Goal: Task Accomplishment & Management: Complete application form

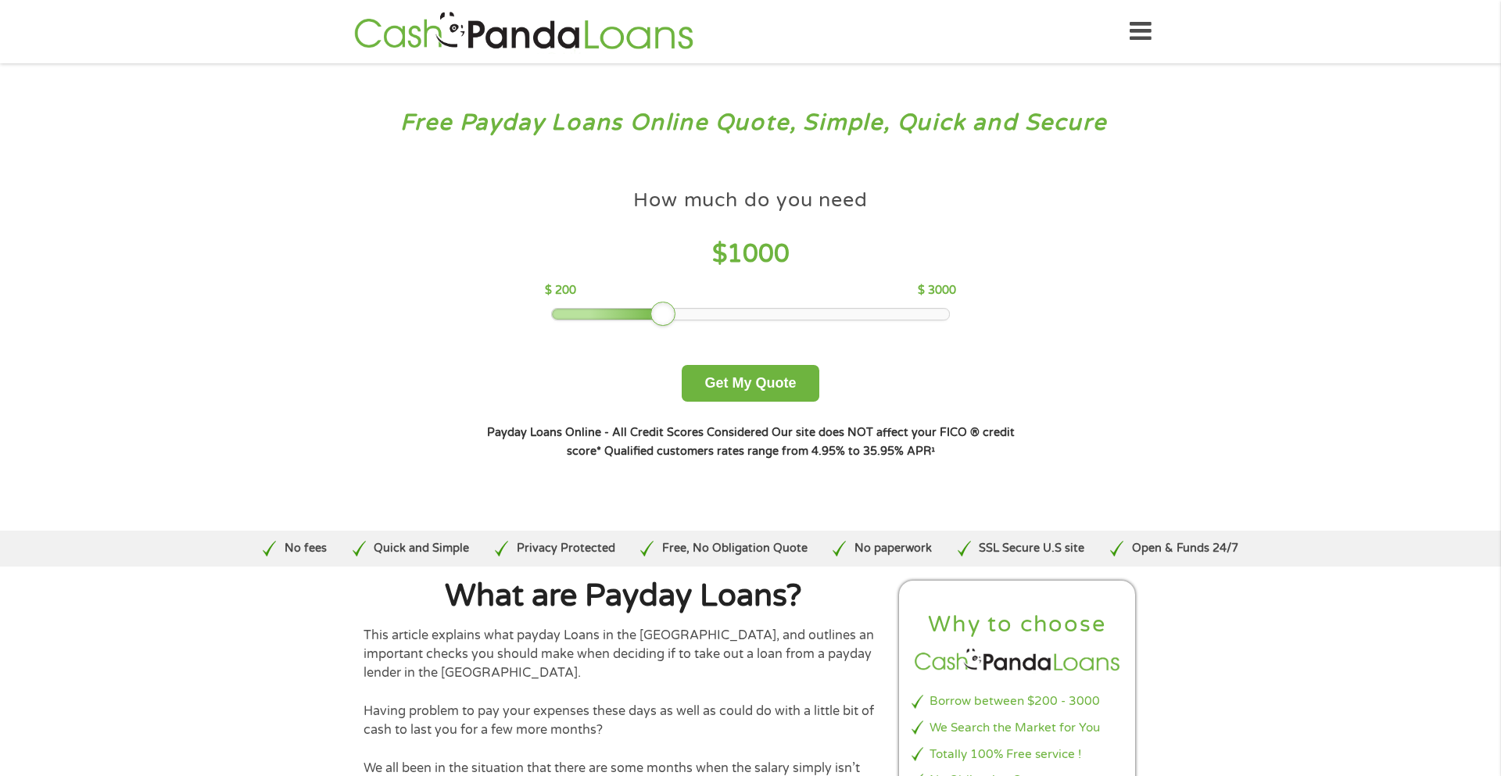
click at [667, 312] on div at bounding box center [662, 314] width 25 height 25
click at [736, 392] on button "Get My Quote" at bounding box center [749, 383] width 137 height 37
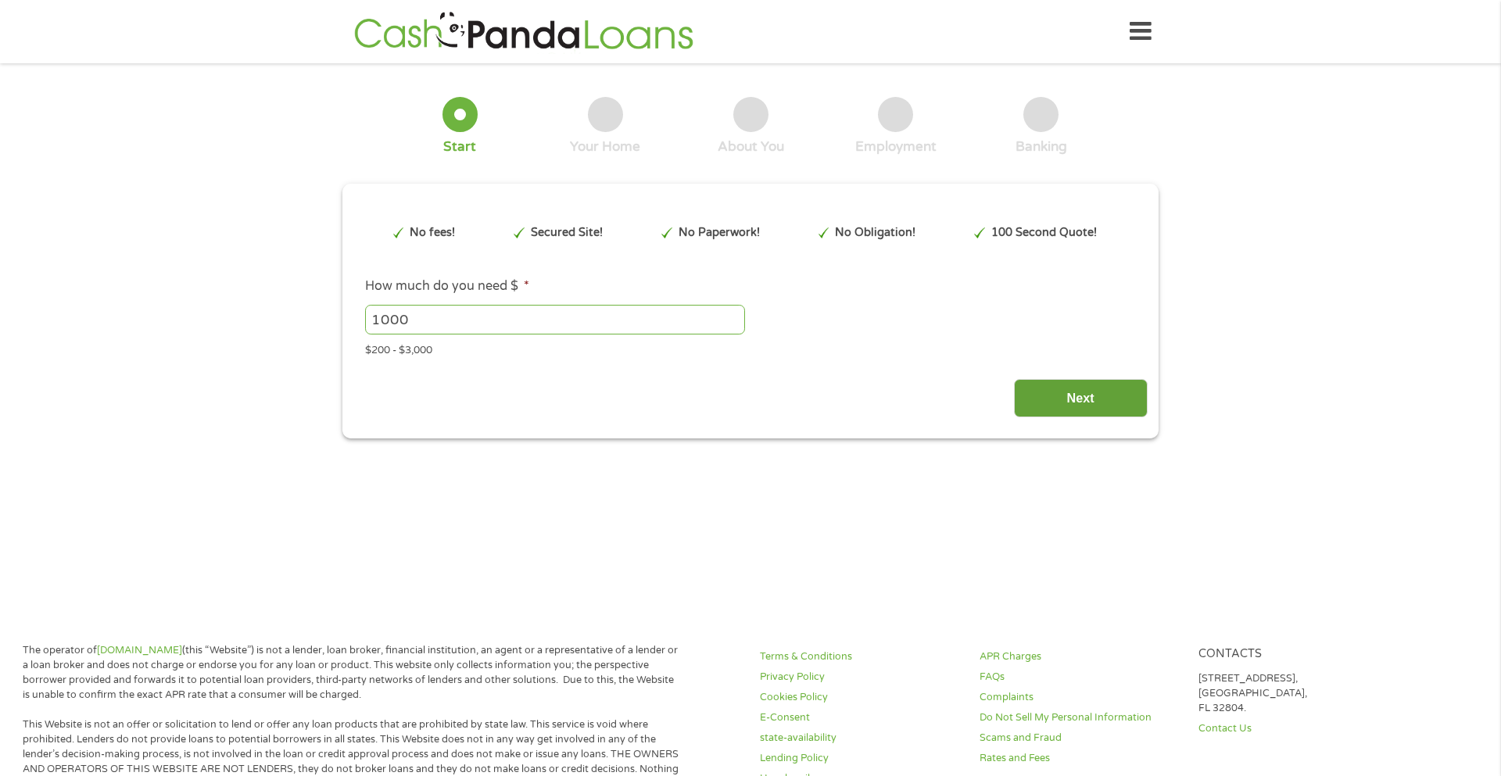
click at [1070, 393] on input "Next" at bounding box center [1081, 398] width 134 height 38
click at [1069, 392] on input "Next" at bounding box center [1081, 398] width 134 height 38
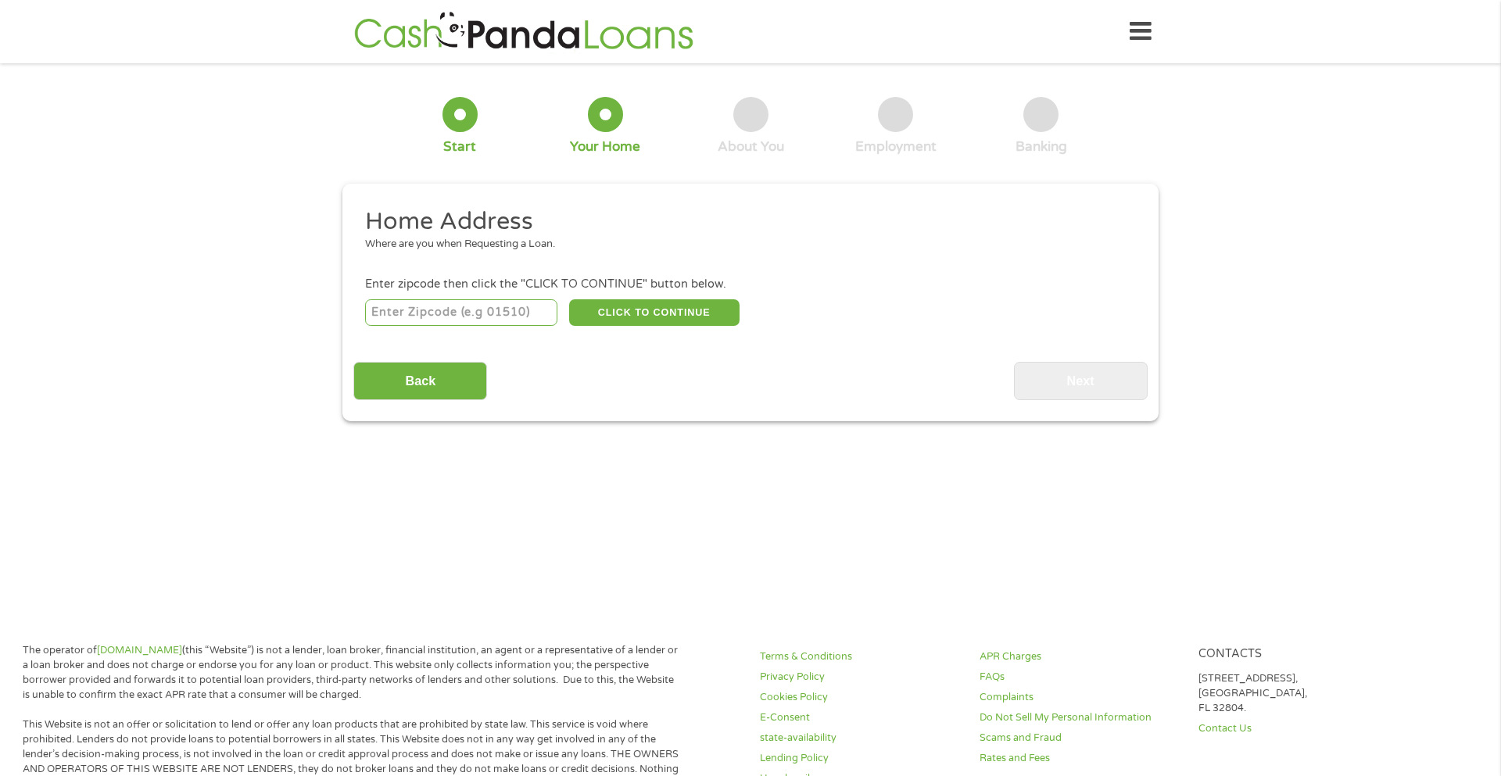
scroll to position [6, 6]
click at [506, 310] on input "number" at bounding box center [461, 312] width 193 height 27
type input "70661"
select select "[US_STATE]"
click at [631, 305] on button "CLICK TO CONTINUE" at bounding box center [654, 312] width 170 height 27
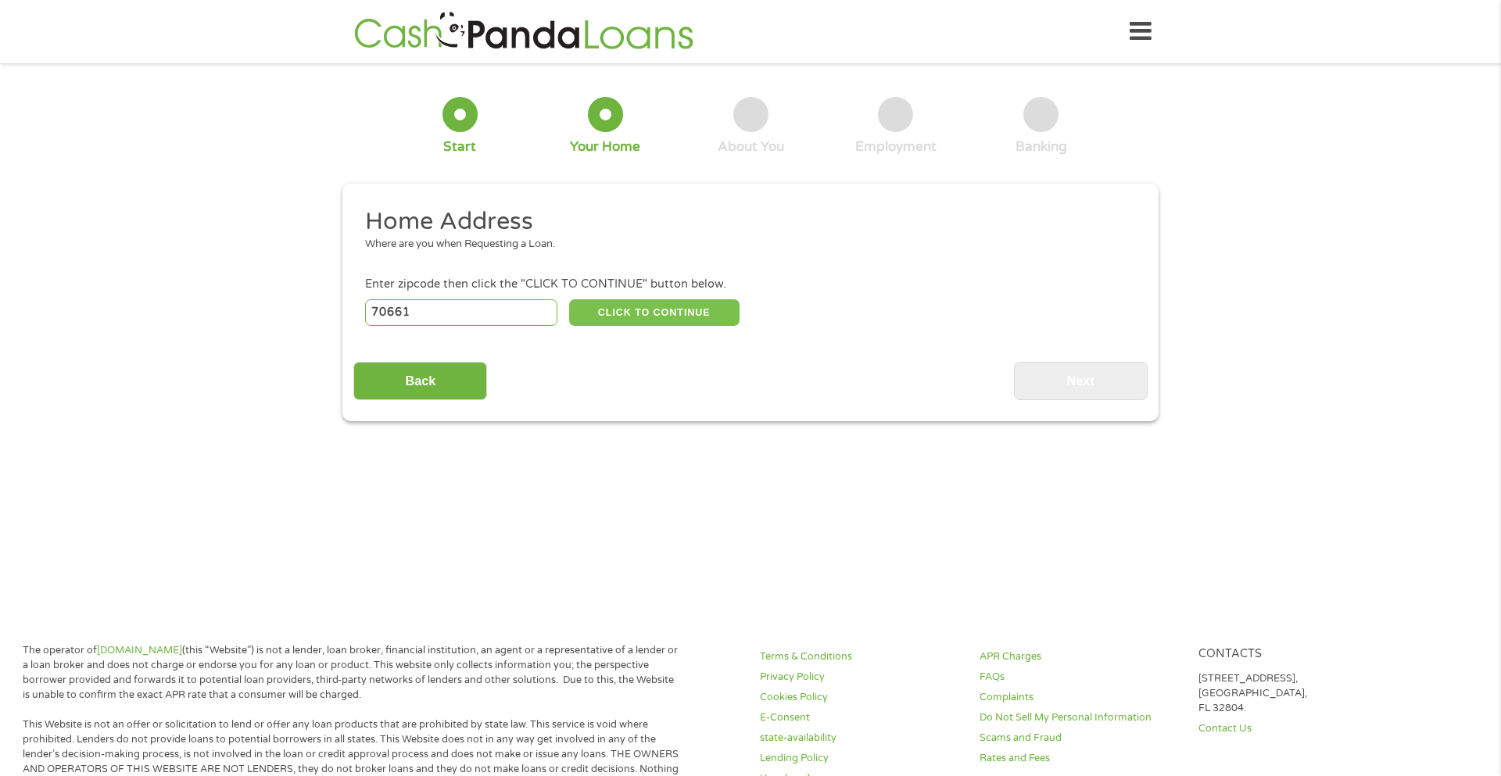
type input "70661"
type input "[PERSON_NAME]"
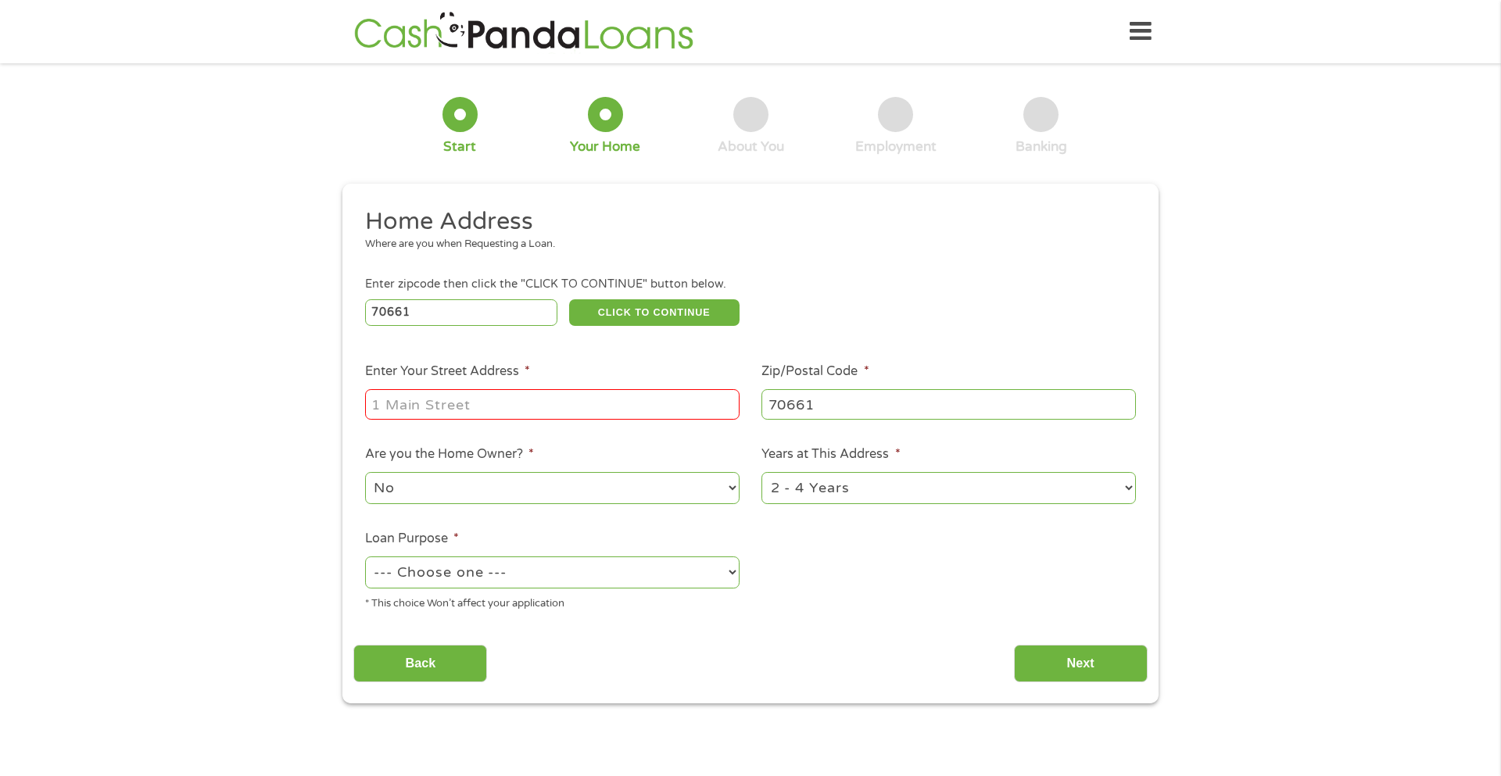
click at [578, 398] on input "Enter Your Street Address *" at bounding box center [552, 404] width 374 height 30
type input "[STREET_ADDRESS]"
click at [567, 577] on select "--- Choose one --- Pay Bills Debt Consolidation Home Improvement Major Purchase…" at bounding box center [552, 572] width 374 height 32
select select "paybills"
click at [365, 558] on select "--- Choose one --- Pay Bills Debt Consolidation Home Improvement Major Purchase…" at bounding box center [552, 572] width 374 height 32
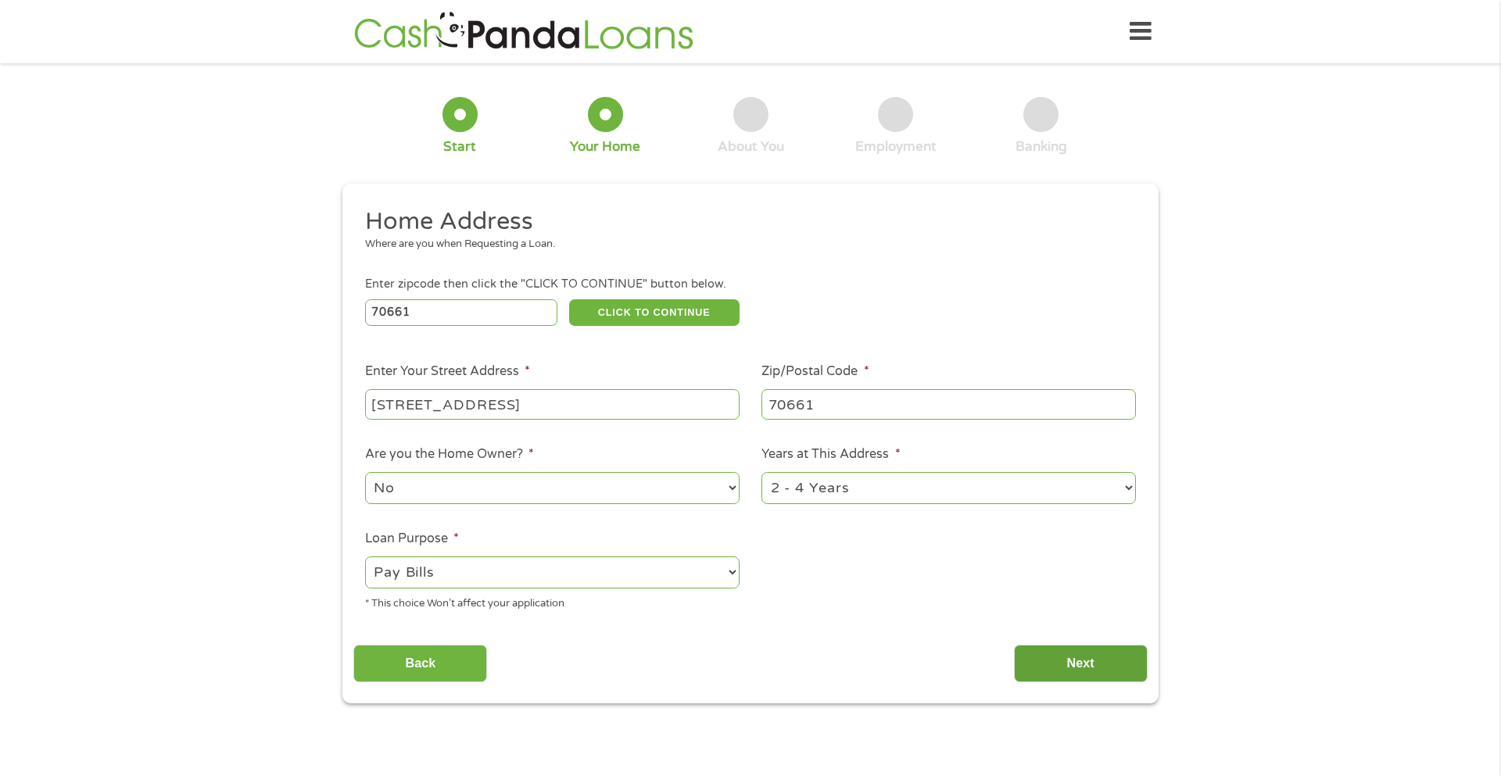
click at [1053, 660] on input "Next" at bounding box center [1081, 664] width 134 height 38
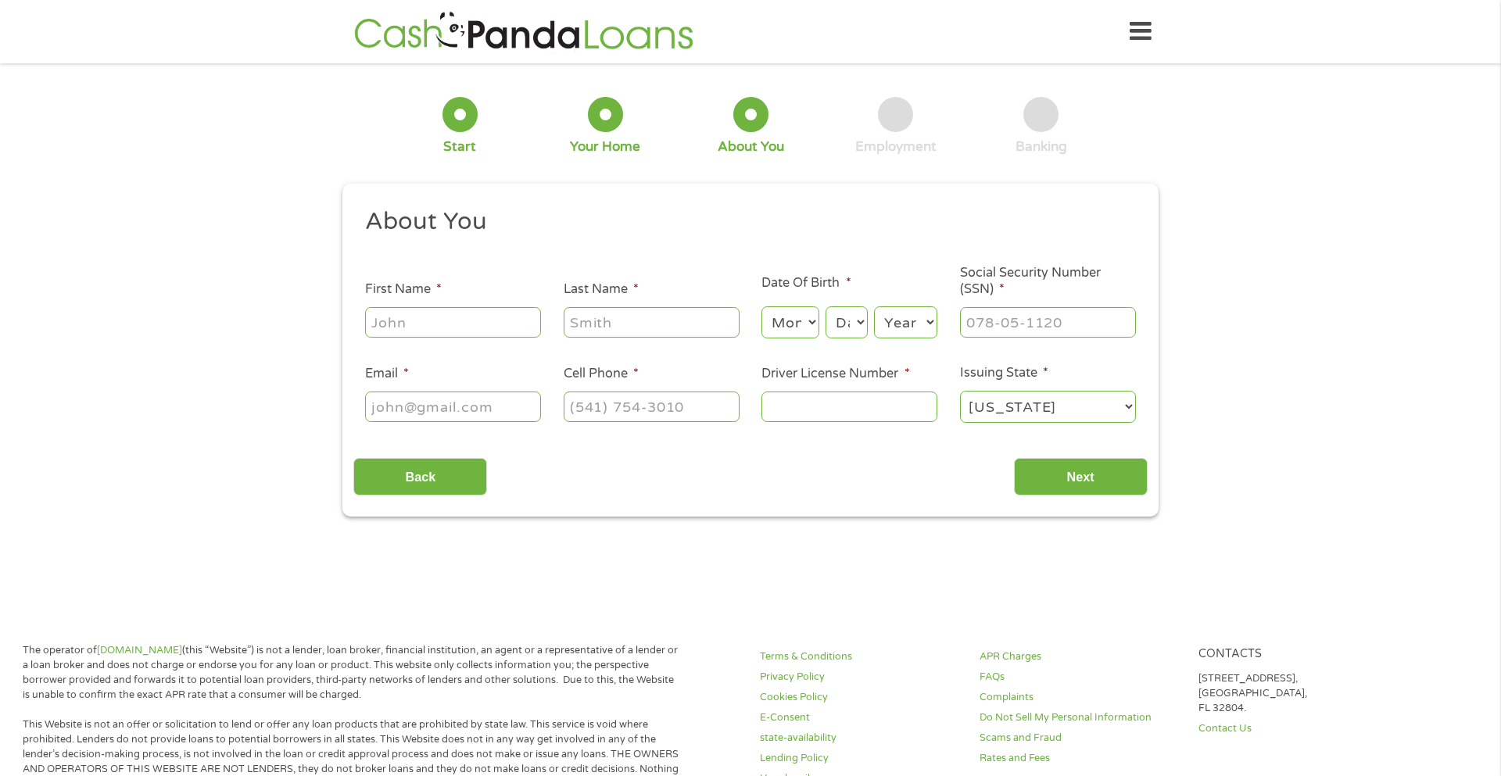
click at [489, 328] on input "First Name *" at bounding box center [453, 322] width 176 height 30
type input "[PERSON_NAME]"
type input "[PERSON_NAME][EMAIL_ADDRESS][PERSON_NAME][DOMAIN_NAME]"
type input "[PHONE_NUMBER]"
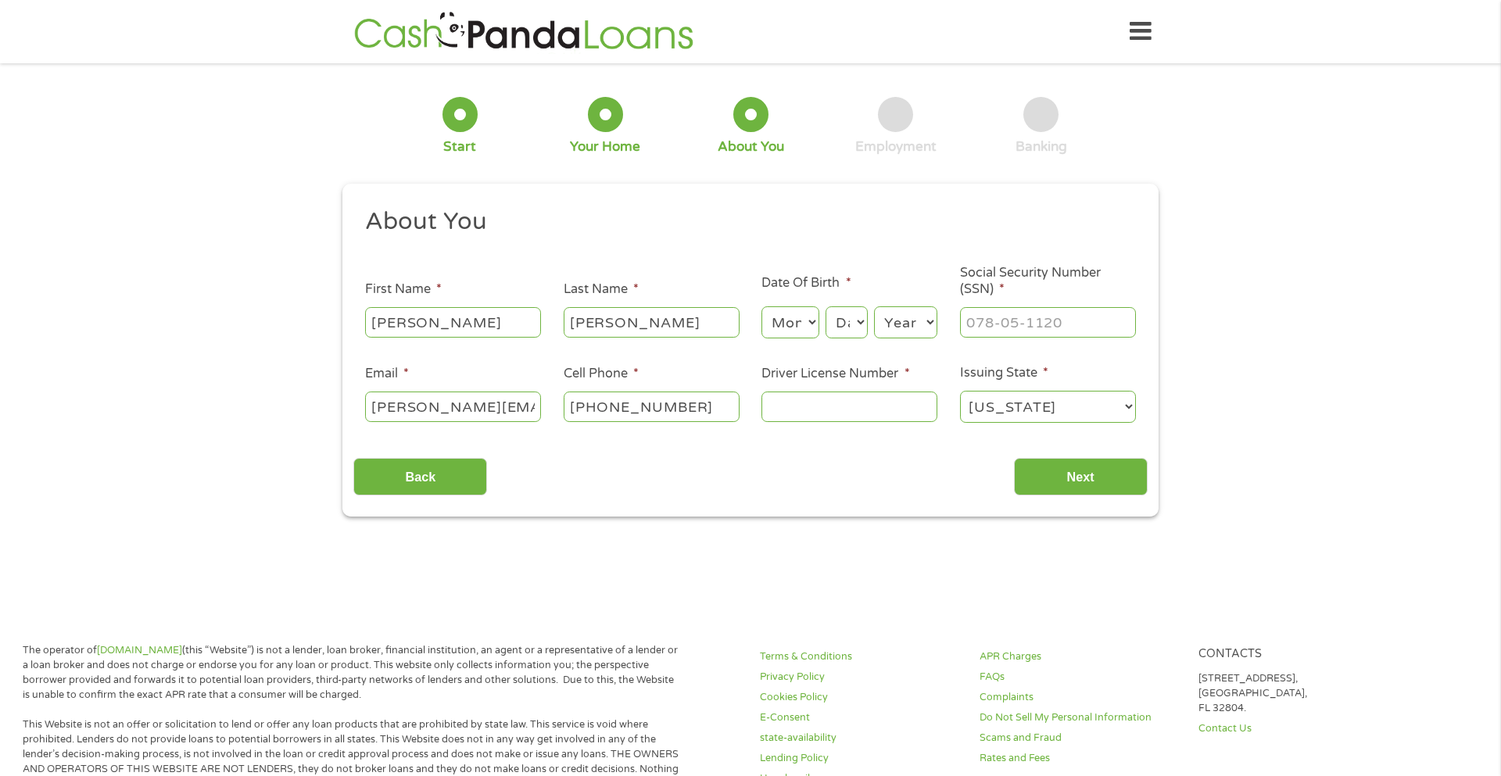
click at [802, 325] on select "Month 1 2 3 4 5 6 7 8 9 10 11 12" at bounding box center [789, 322] width 57 height 32
select select "7"
click at [761, 306] on select "Month 1 2 3 4 5 6 7 8 9 10 11 12" at bounding box center [789, 322] width 57 height 32
click at [853, 326] on select "Day 1 2 3 4 5 6 7 8 9 10 11 12 13 14 15 16 17 18 19 20 21 22 23 24 25 26 27 28 …" at bounding box center [846, 322] width 42 height 32
select select "23"
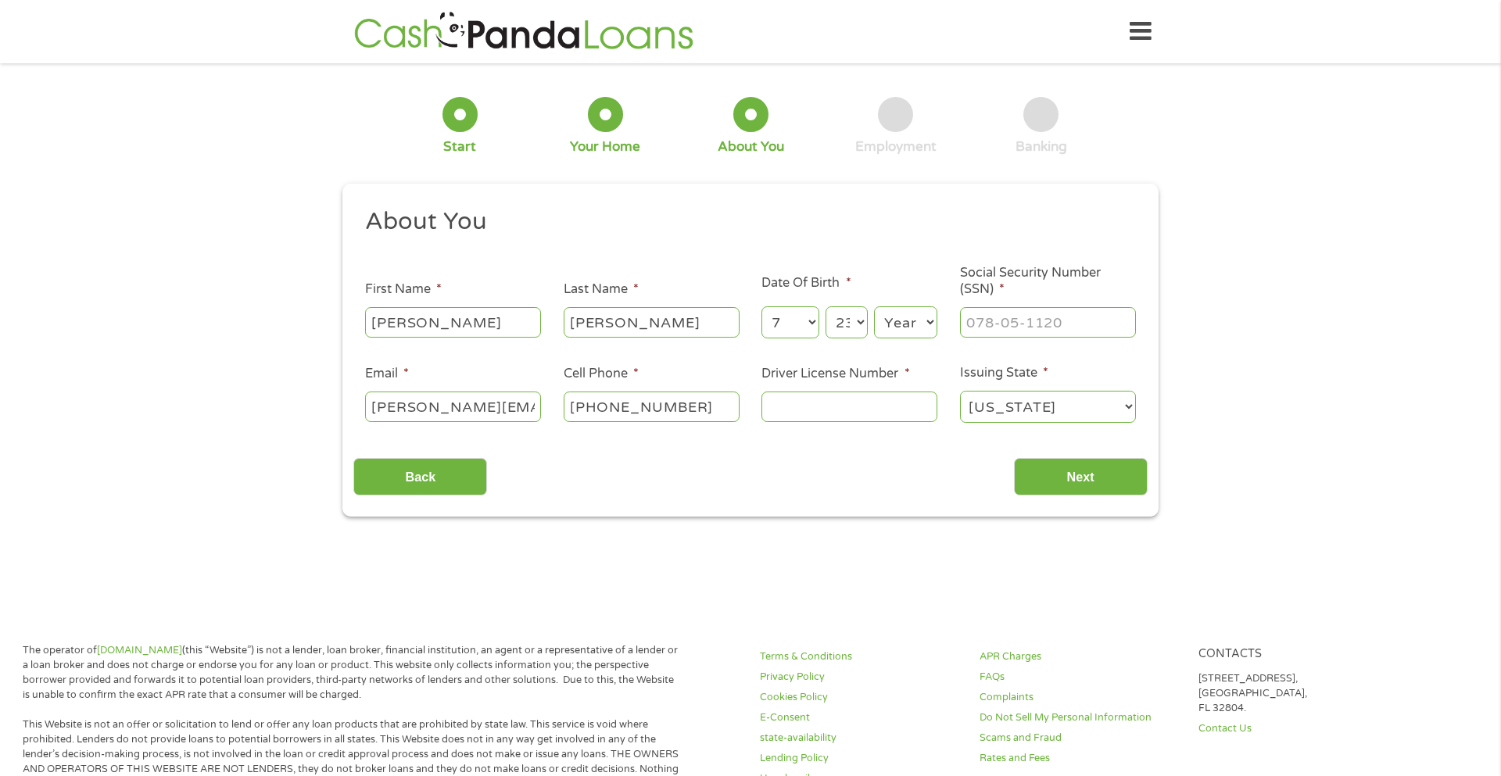
click at [825, 306] on select "Day 1 2 3 4 5 6 7 8 9 10 11 12 13 14 15 16 17 18 19 20 21 22 23 24 25 26 27 28 …" at bounding box center [846, 322] width 42 height 32
click at [915, 320] on select "Year [DATE] 2006 2005 2004 2003 2002 2001 2000 1999 1998 1997 1996 1995 1994 19…" at bounding box center [905, 322] width 63 height 32
select select "1972"
click at [874, 306] on select "Year [DATE] 2006 2005 2004 2003 2002 2001 2000 1999 1998 1997 1996 1995 1994 19…" at bounding box center [905, 322] width 63 height 32
click at [1040, 317] on input "Social Security Number (SSN) *" at bounding box center [1048, 322] width 176 height 30
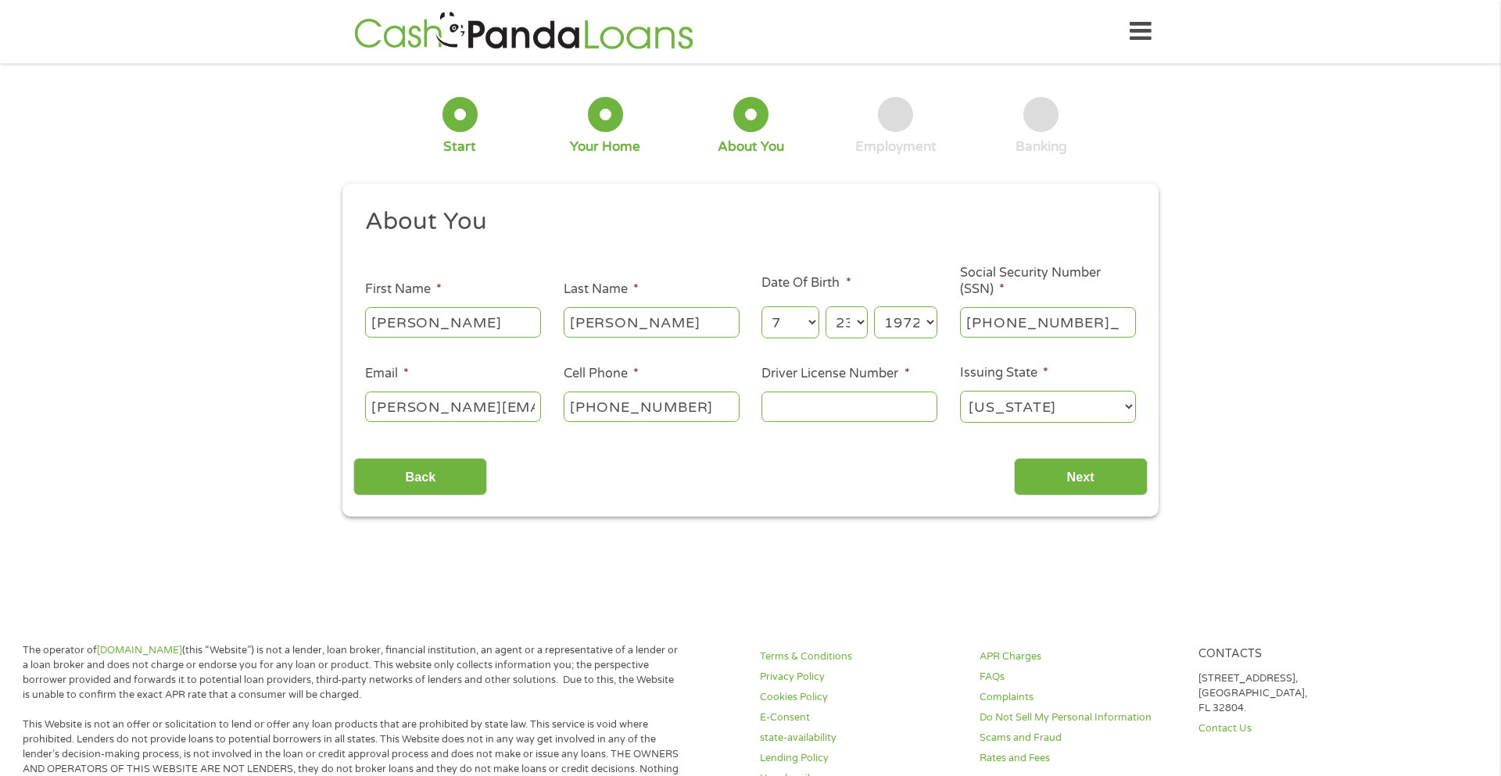
type input "438-65-6790"
click at [689, 405] on input "[PHONE_NUMBER]" at bounding box center [651, 407] width 176 height 30
type input "[PHONE_NUMBER]"
type input "005647777"
click at [1061, 470] on input "Next" at bounding box center [1081, 477] width 134 height 38
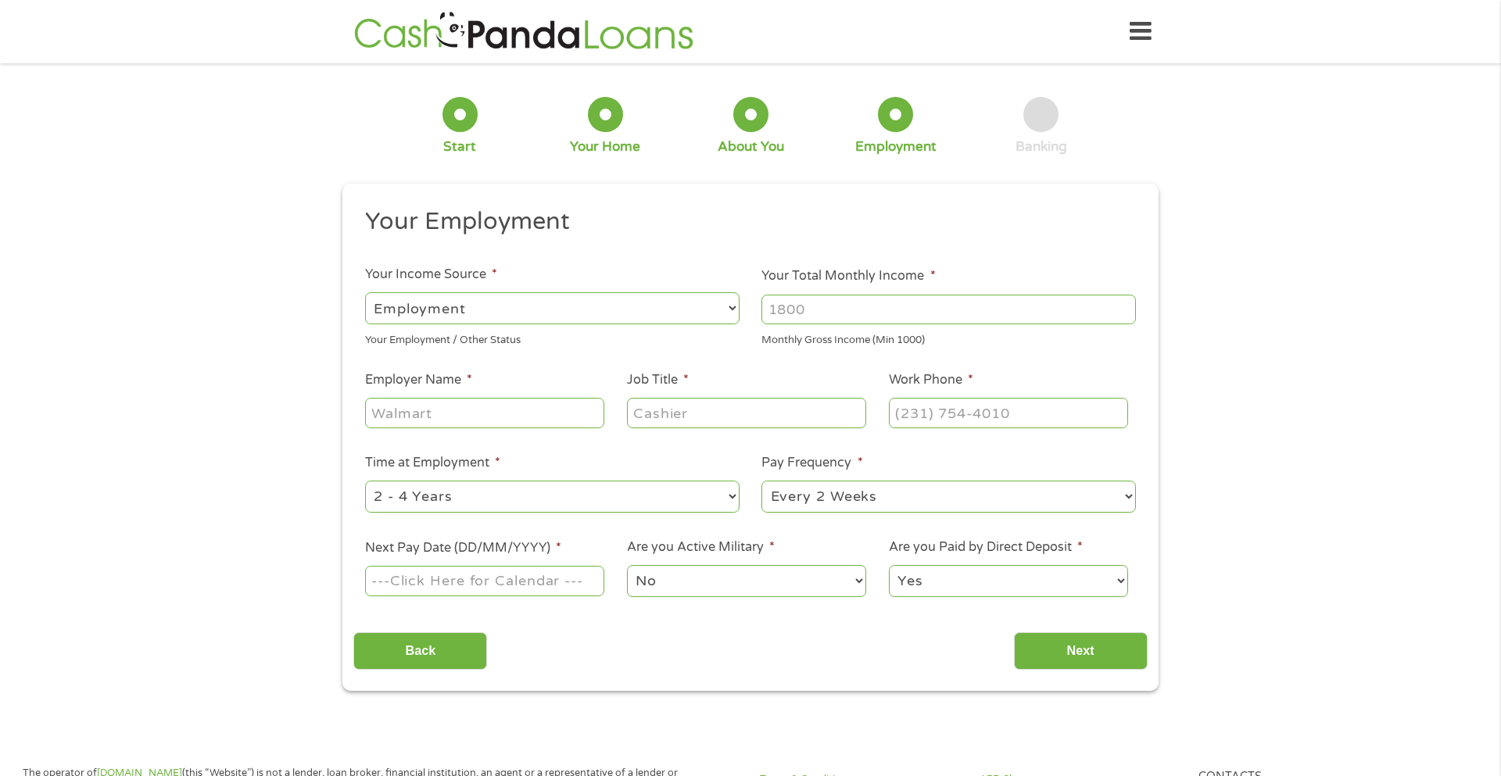
click at [901, 316] on input "Your Total Monthly Income *" at bounding box center [948, 310] width 374 height 30
type input "1500"
click at [495, 406] on input "Employer Name *" at bounding box center [484, 413] width 239 height 30
type input "Calcasieu Parish School Board"
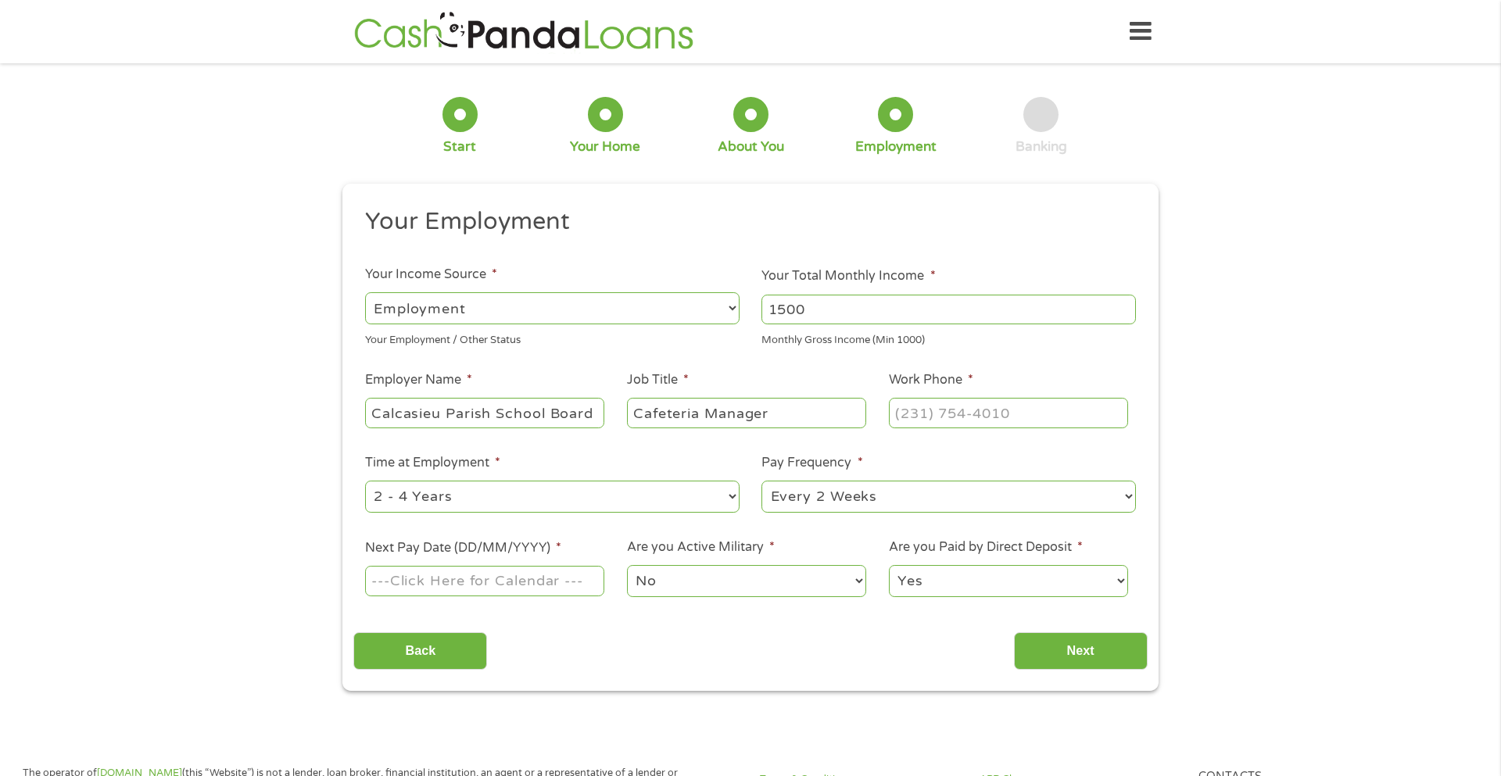
type input "Cafeteria Manager"
type input "[PHONE_NUMBER]"
select select "60months"
select select "monthly"
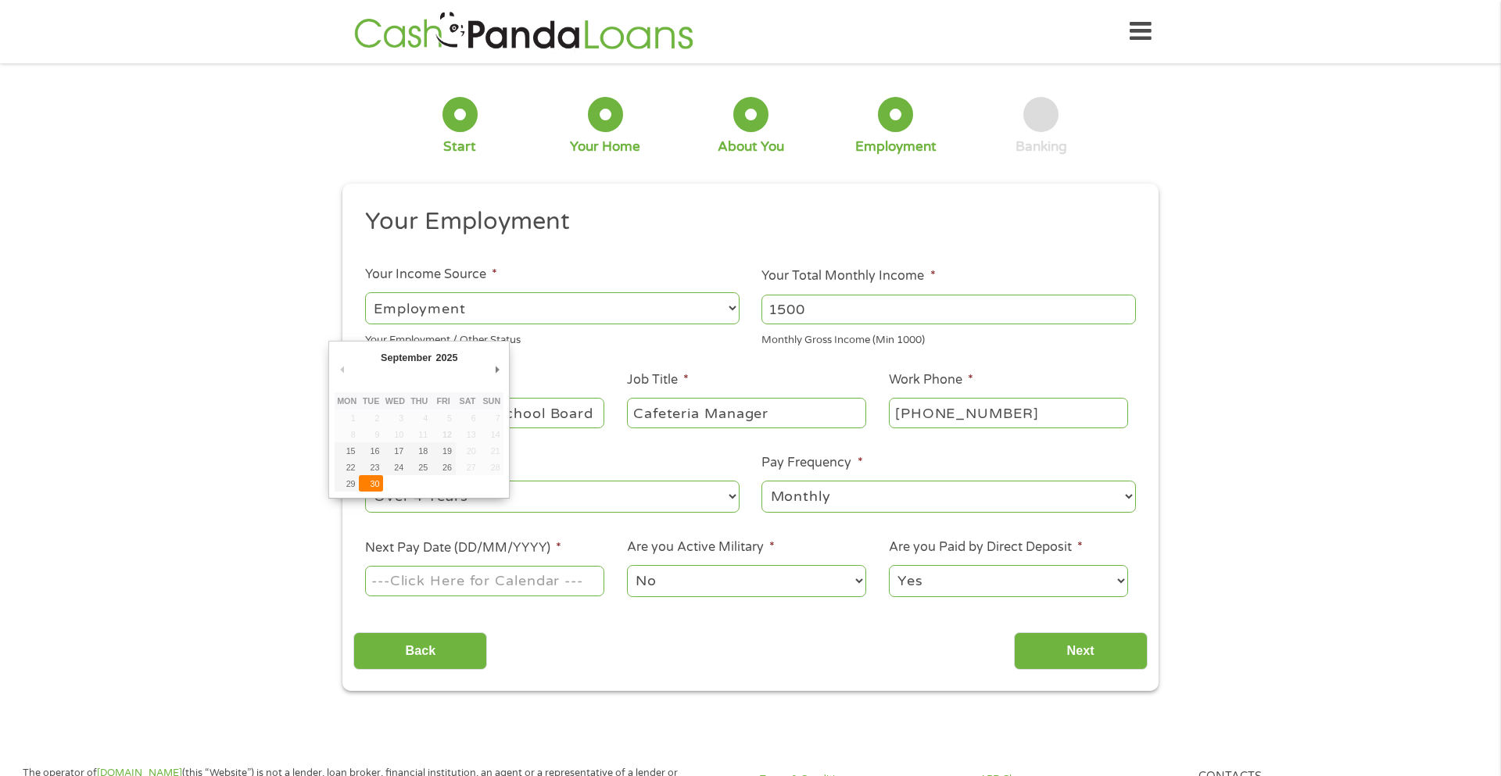
type input "[DATE]"
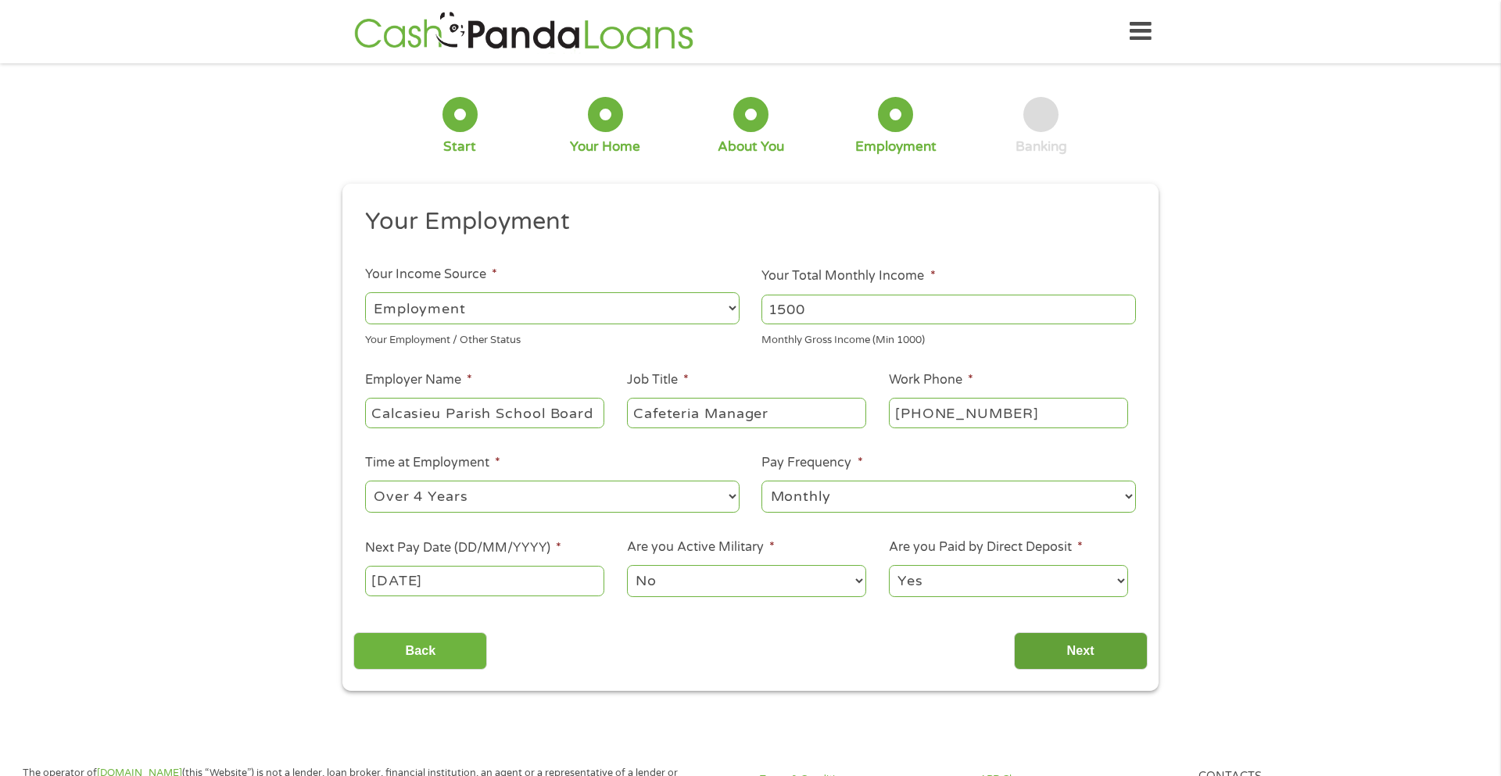
click at [1081, 637] on input "Next" at bounding box center [1081, 651] width 134 height 38
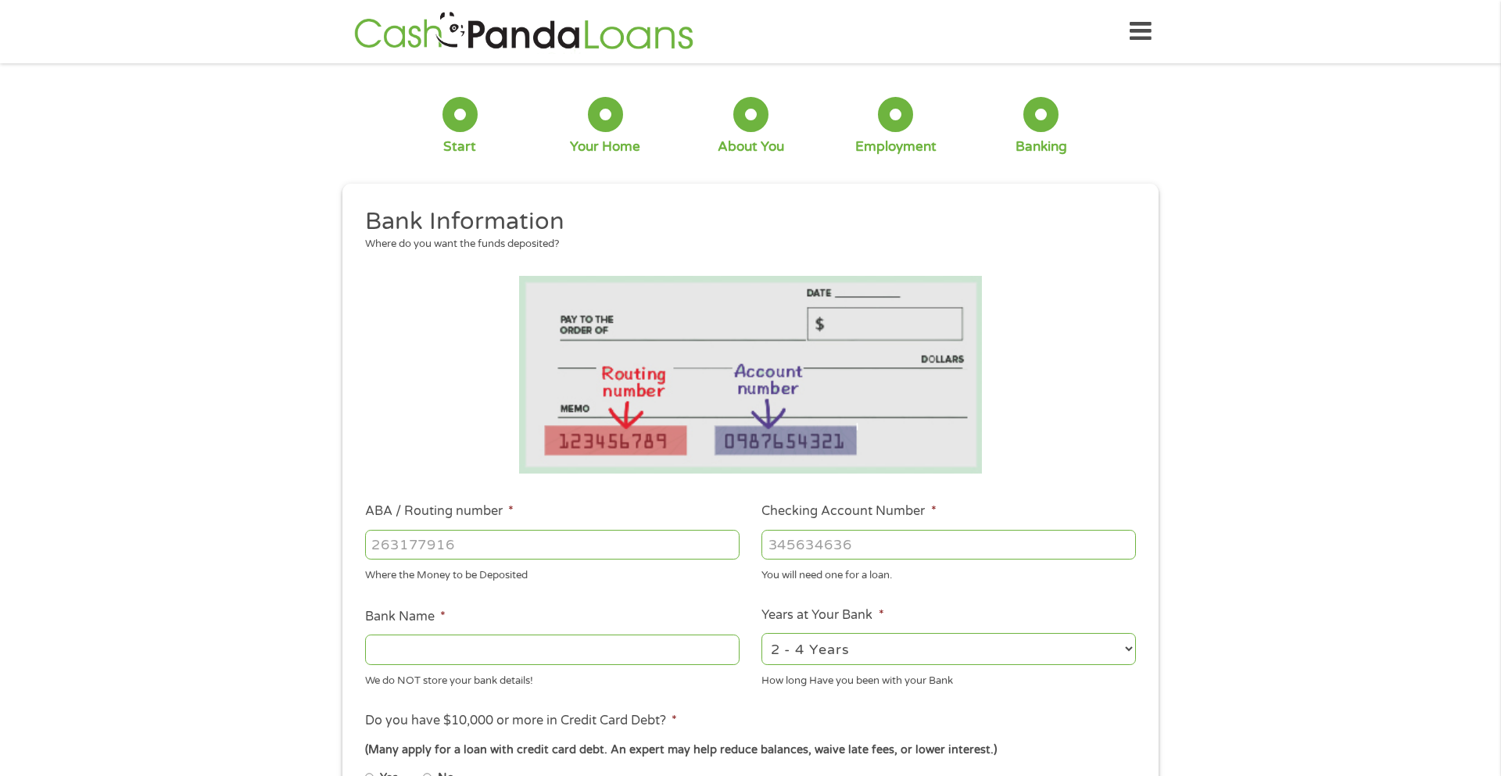
click at [532, 540] on input "ABA / Routing number *" at bounding box center [552, 545] width 374 height 30
type input "031101279"
type input "THE BANCORP BANK"
type input "031101279"
type input "389167234423"
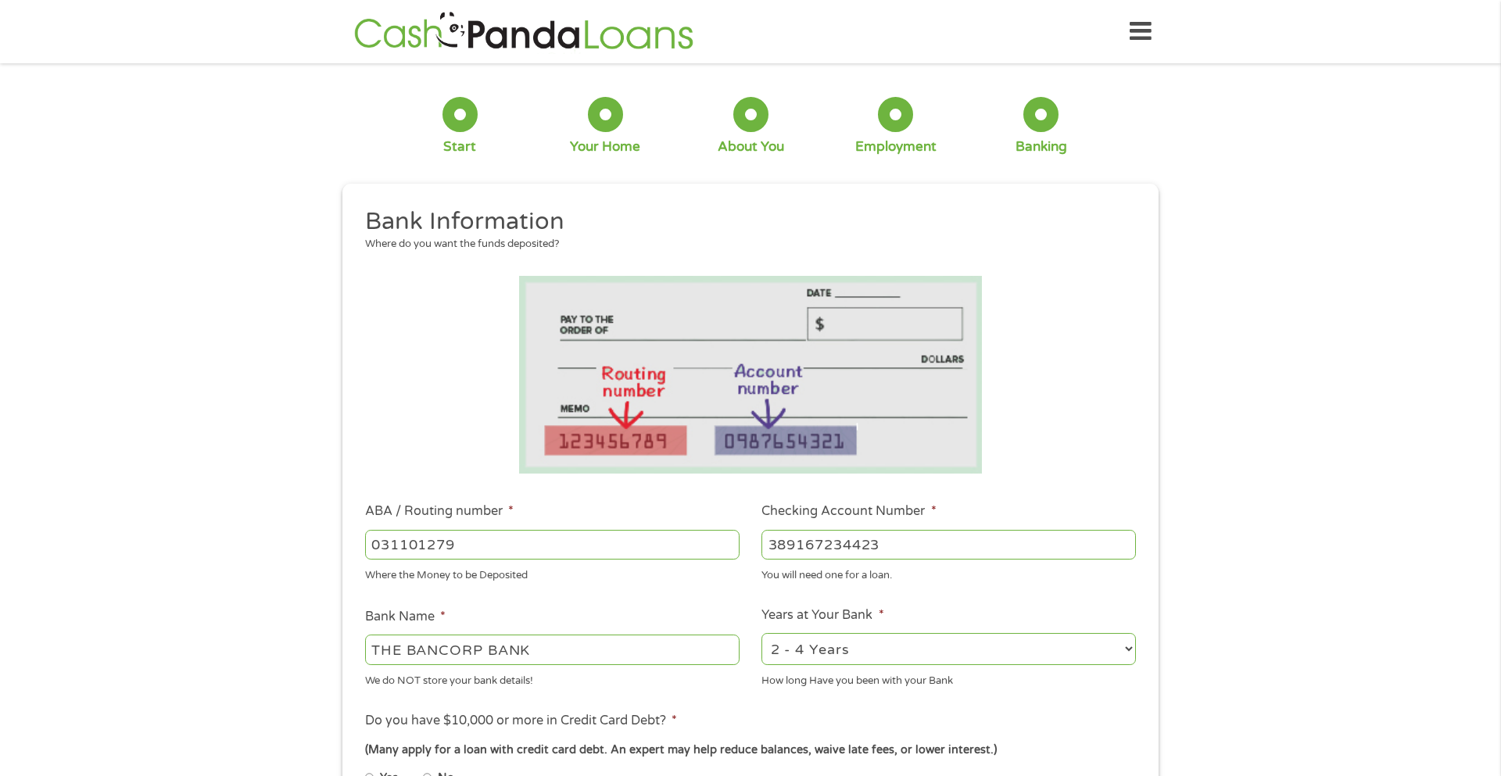
click at [1216, 625] on div "1 Start 2 Your Home 3 About You 4 Employment 5 Banking 6 This field is hidden w…" at bounding box center [750, 569] width 1501 height 991
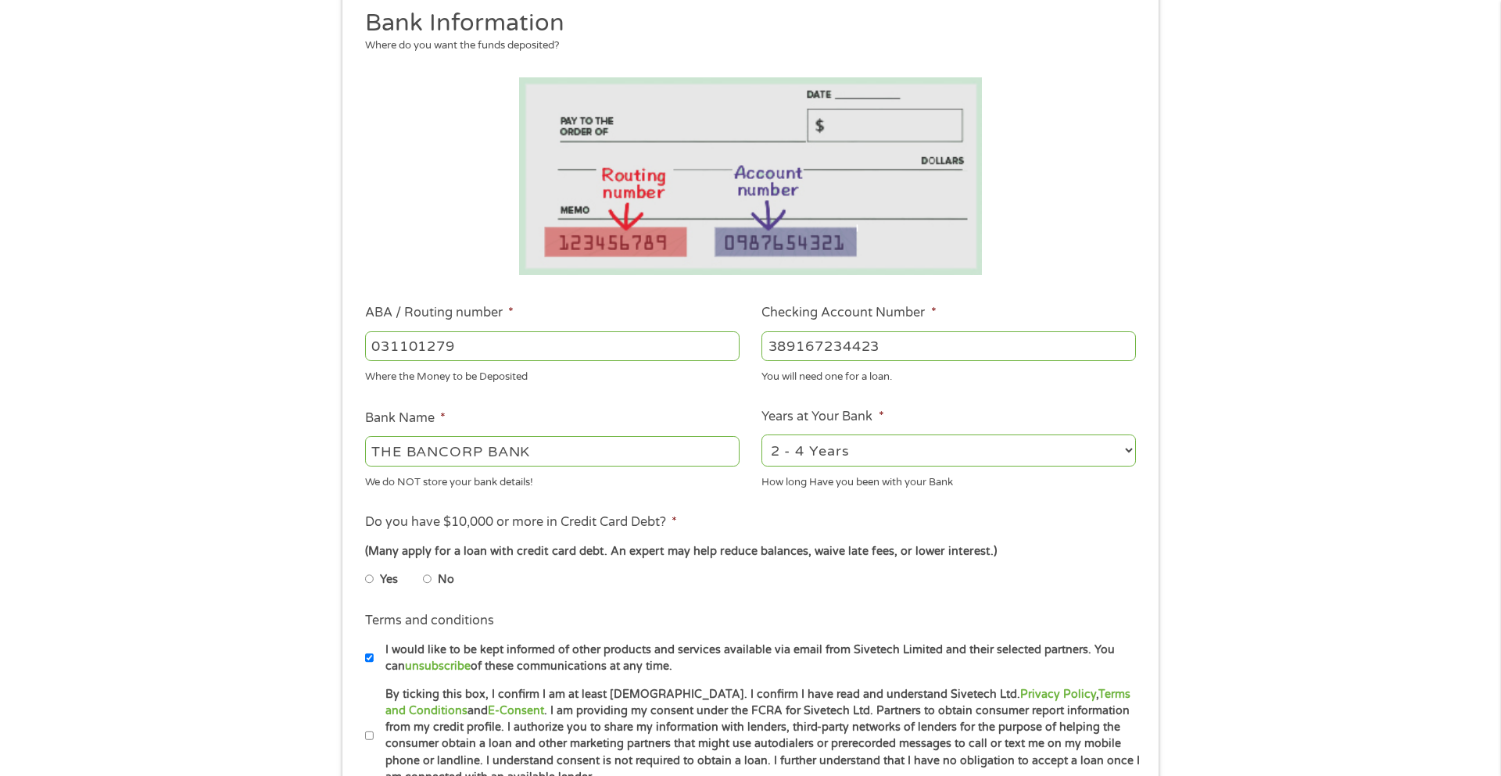
scroll to position [219, 0]
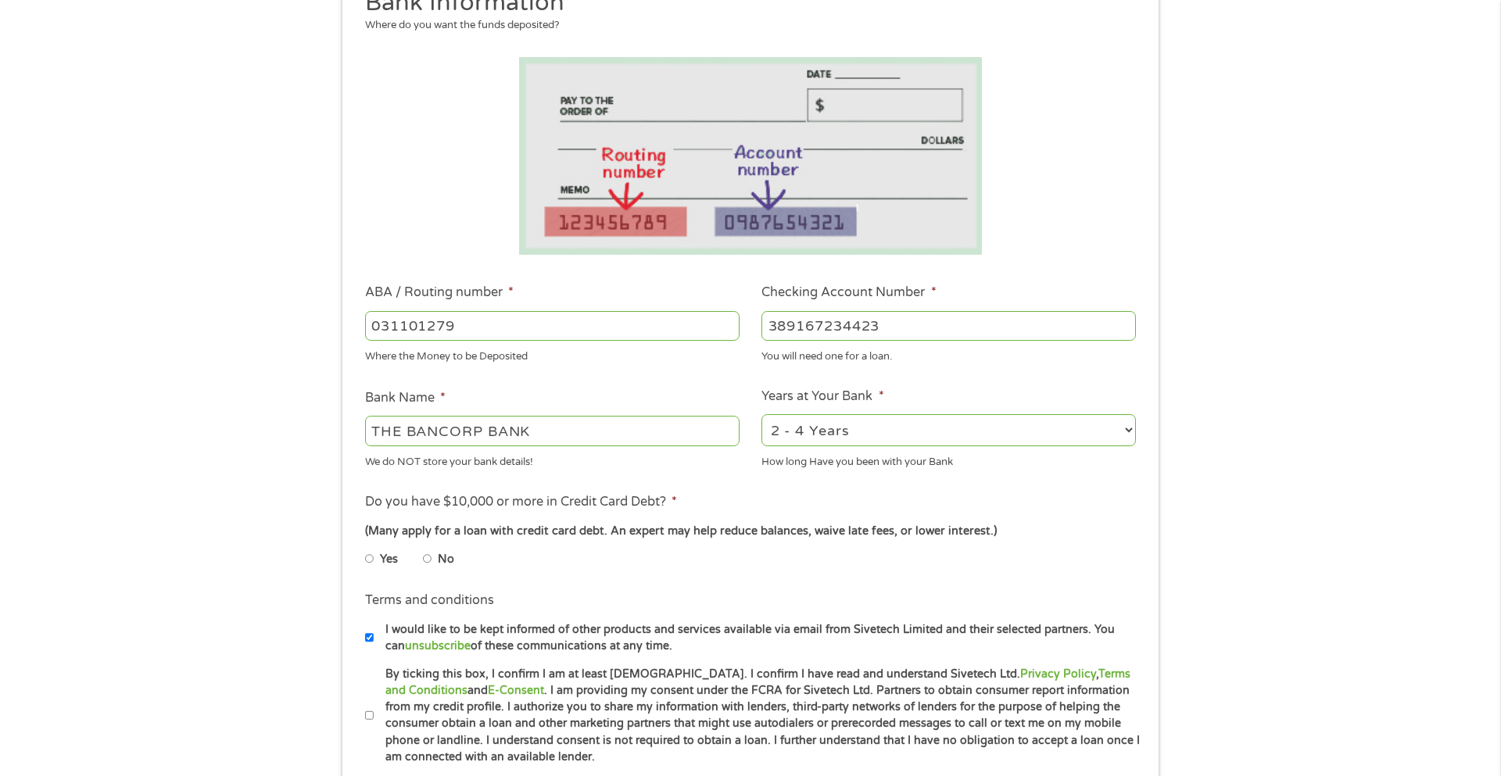
click at [425, 558] on input "No" at bounding box center [427, 558] width 9 height 25
radio input "true"
click at [363, 715] on li "Terms and conditions * By ticking this box, I confirm I am at least [DEMOGRAPHI…" at bounding box center [749, 716] width 793 height 100
click at [367, 715] on input "By ticking this box, I confirm I am at least [DEMOGRAPHIC_DATA]. I confirm I ha…" at bounding box center [369, 715] width 9 height 25
checkbox input "true"
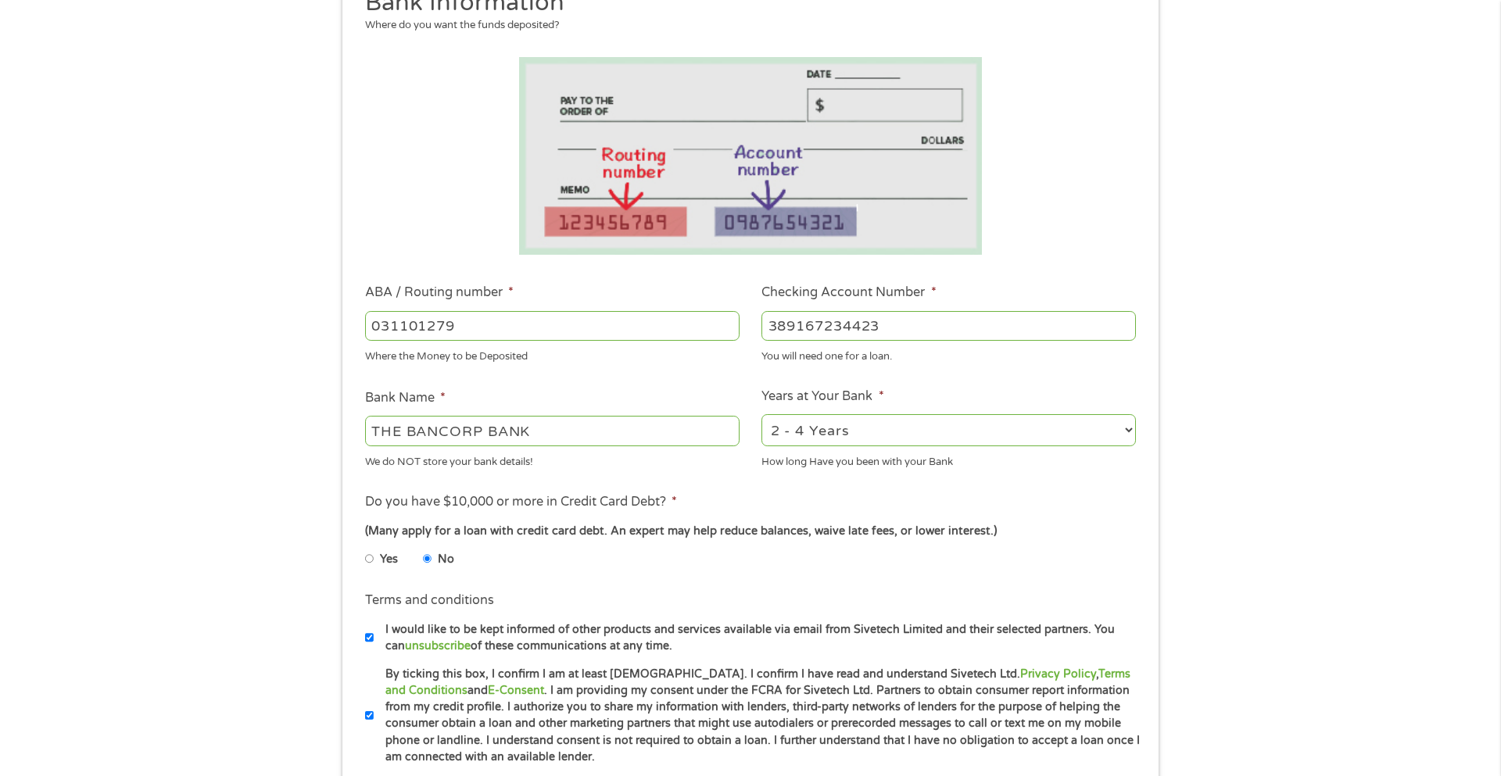
click at [1300, 667] on div "1 Start 2 Your Home 3 About You 4 Employment 5 Banking 6 This field is hidden w…" at bounding box center [750, 350] width 1501 height 991
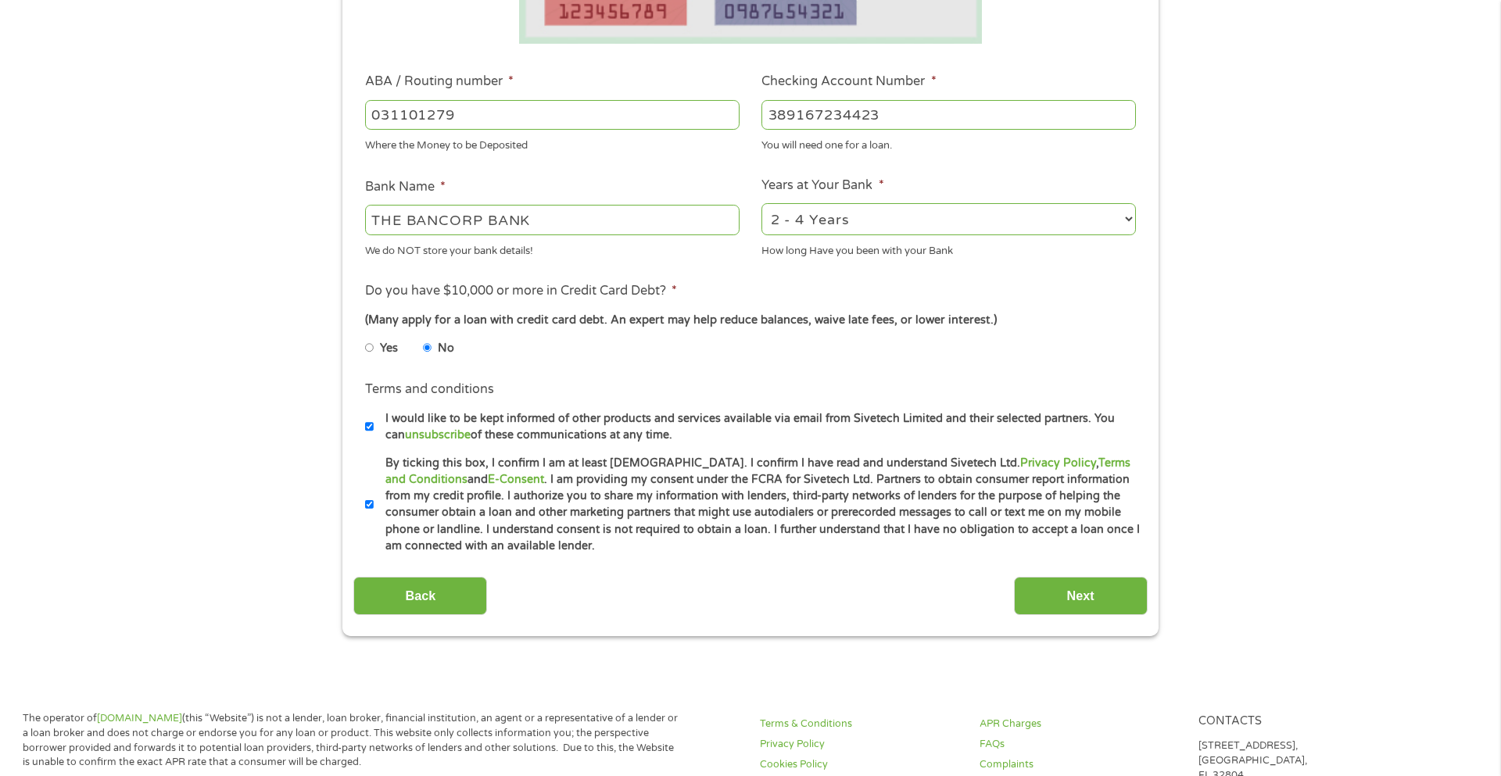
scroll to position [438, 0]
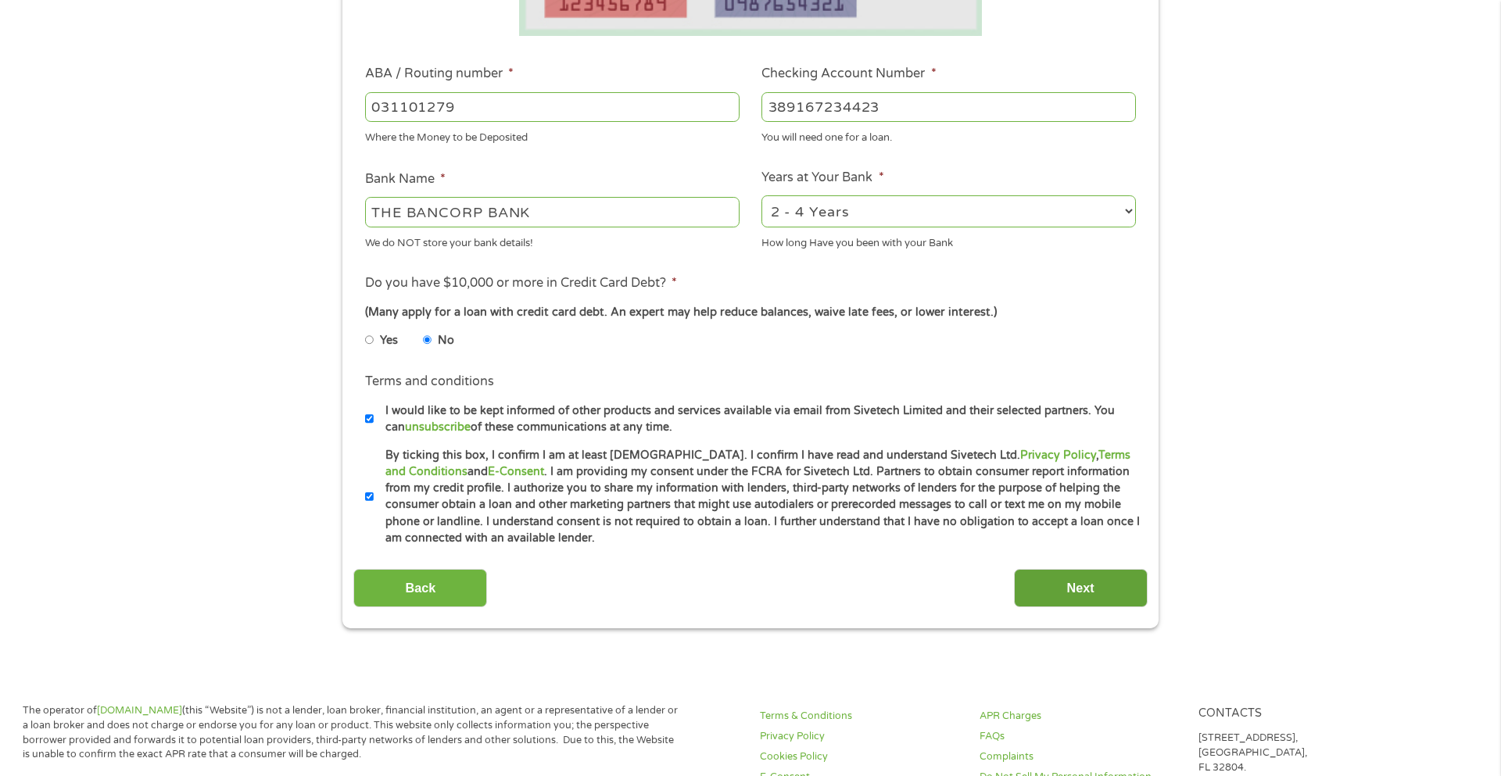
click at [1107, 594] on input "Next" at bounding box center [1081, 588] width 134 height 38
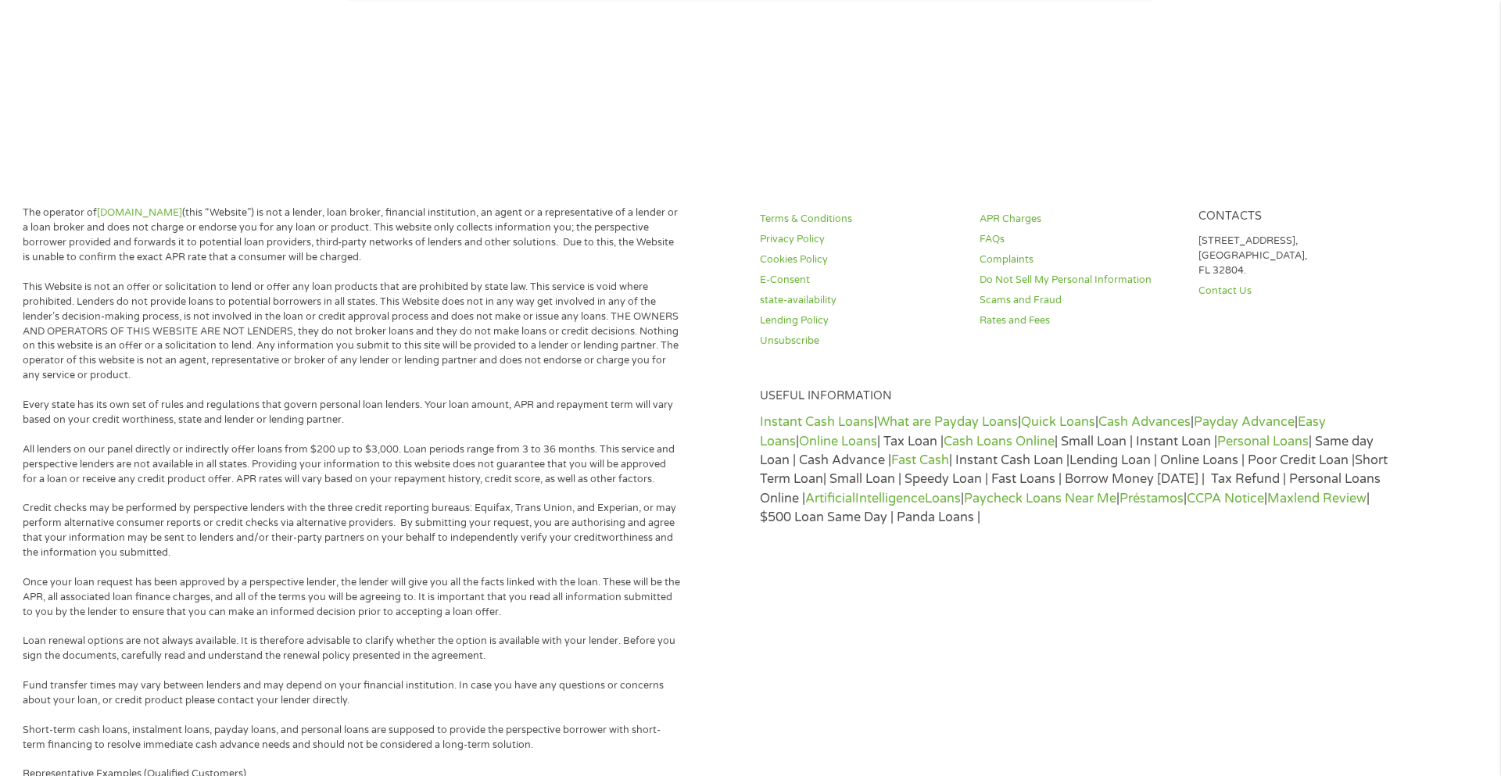
scroll to position [0, 0]
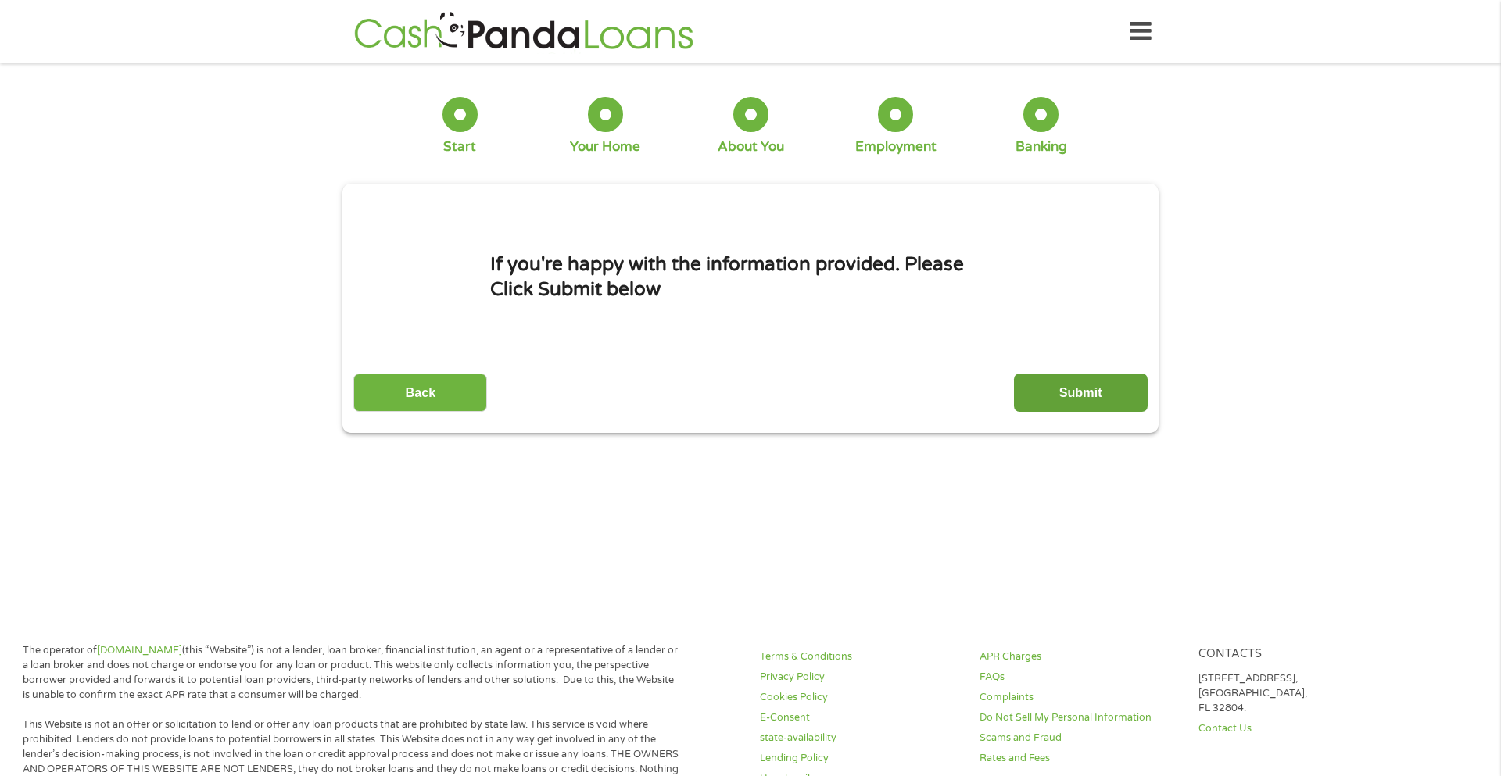
click at [1098, 404] on input "Submit" at bounding box center [1081, 393] width 134 height 38
